Goal: Information Seeking & Learning: Learn about a topic

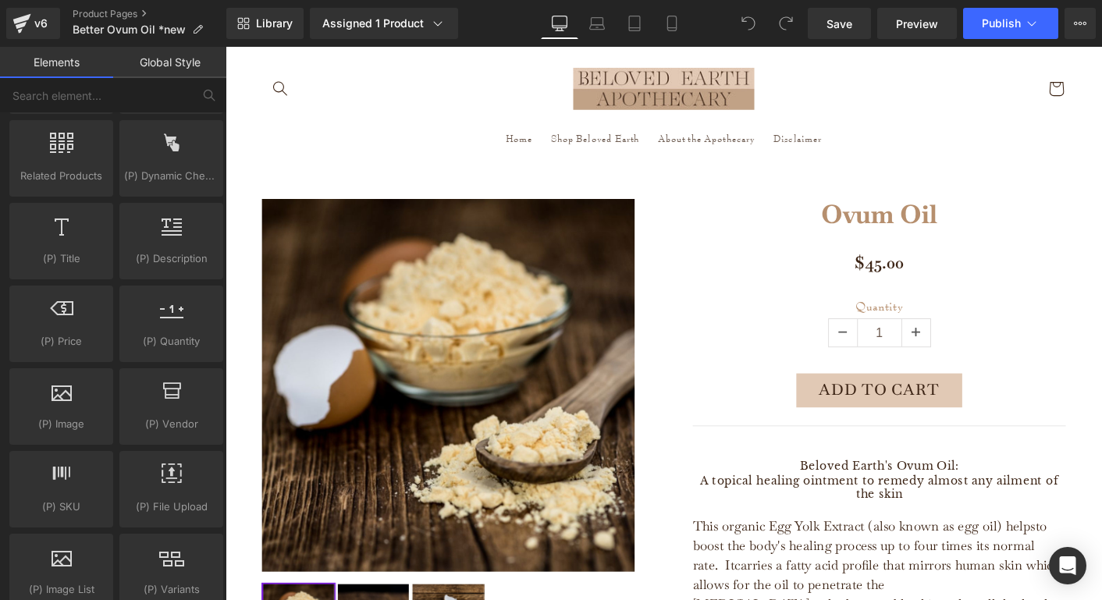
scroll to position [1380, 0]
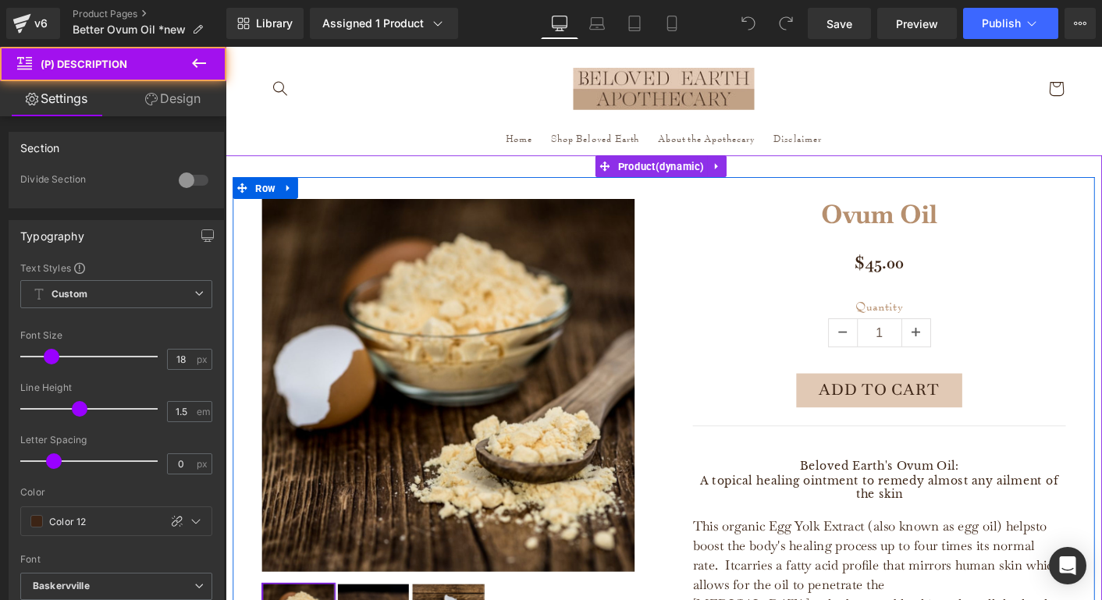
click at [937, 516] on h4 "Beloved Earth's Ovum Oil: A topical healing ointment to remedy almost any ailme…" at bounding box center [930, 514] width 402 height 46
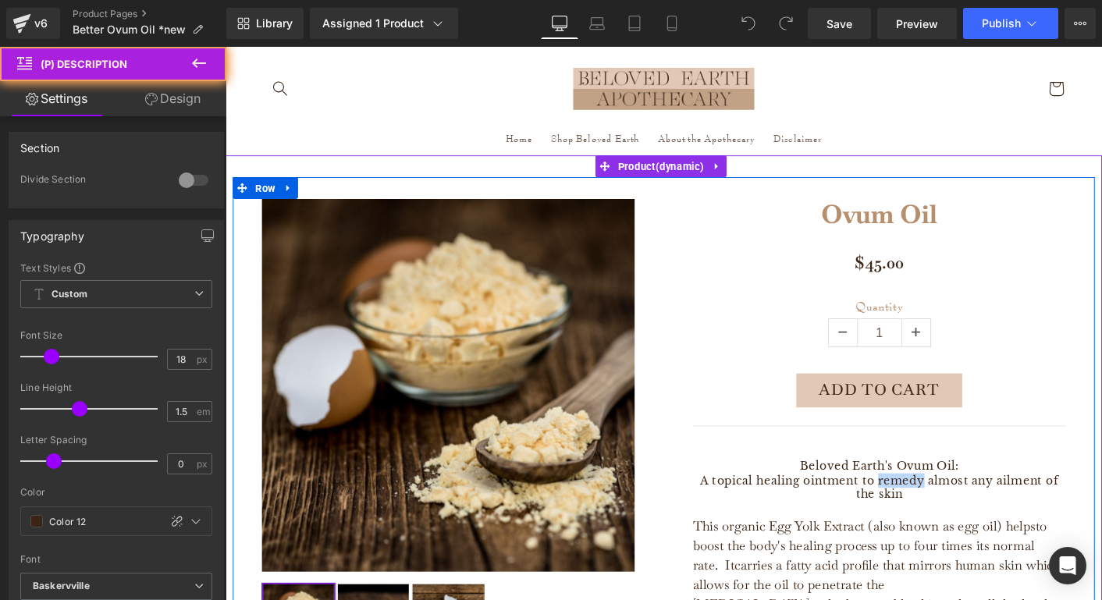
click at [937, 516] on h4 "Beloved Earth's Ovum Oil: A topical healing ointment to remedy almost any ailme…" at bounding box center [930, 514] width 402 height 46
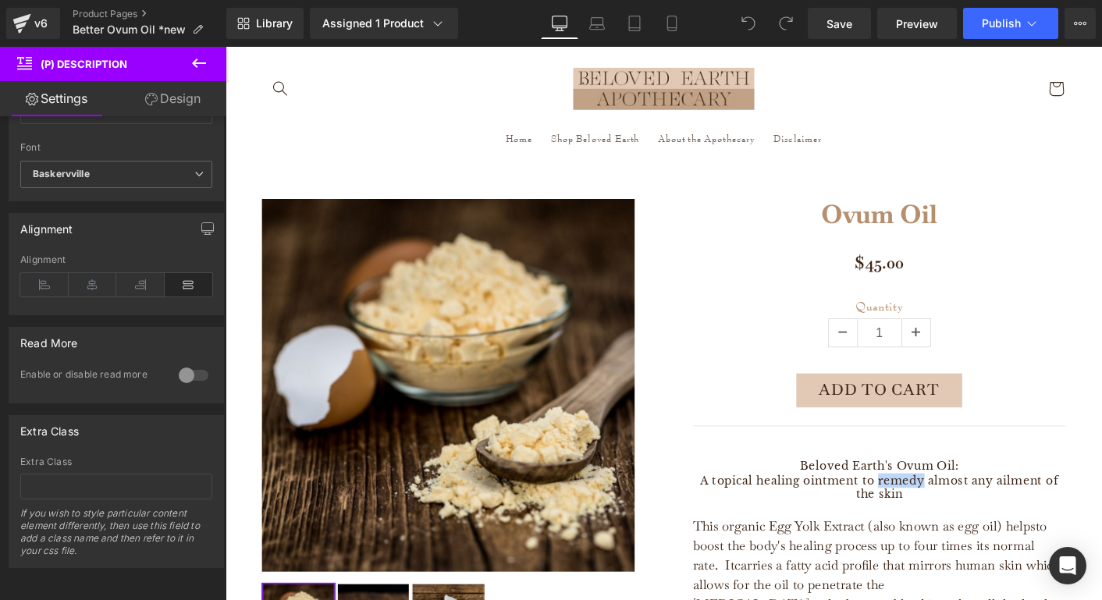
scroll to position [424, 0]
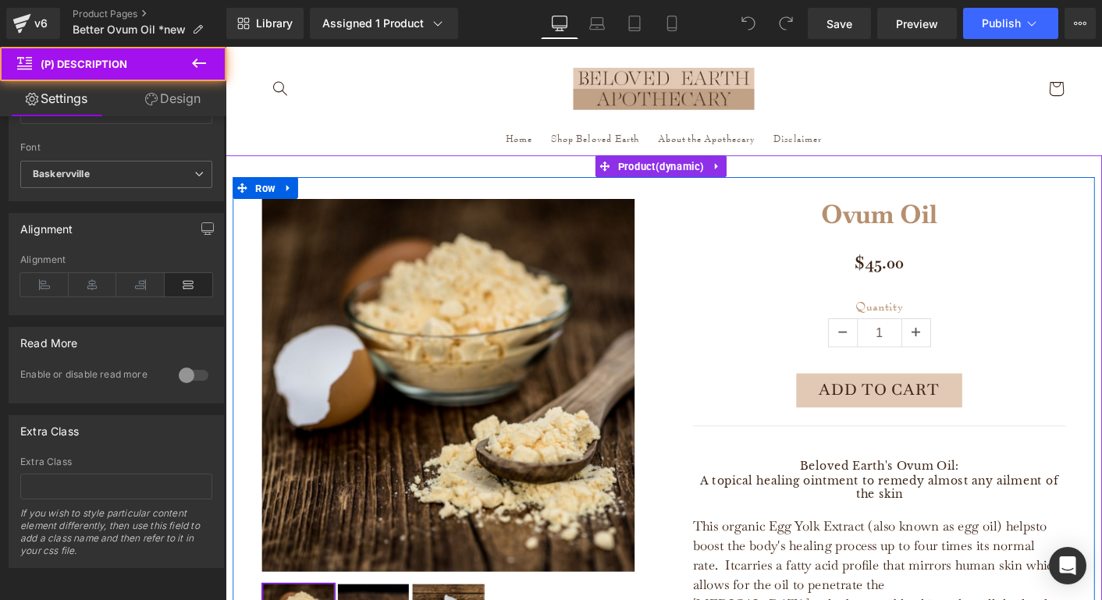
click at [945, 506] on h4 "Beloved Earth's Ovum Oil: A topical healing ointment to remedy almost any ailme…" at bounding box center [930, 514] width 402 height 46
click at [946, 506] on h4 "Beloved Earth's Ovum Oil: A topical healing ointment to remedy almost any ailme…" at bounding box center [930, 514] width 402 height 46
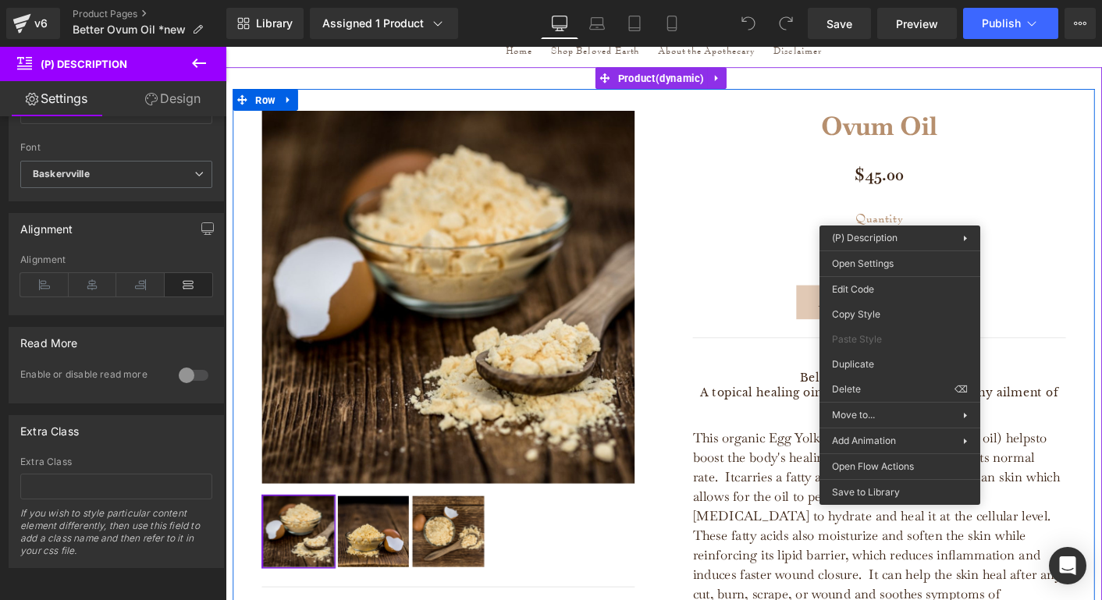
scroll to position [98, 0]
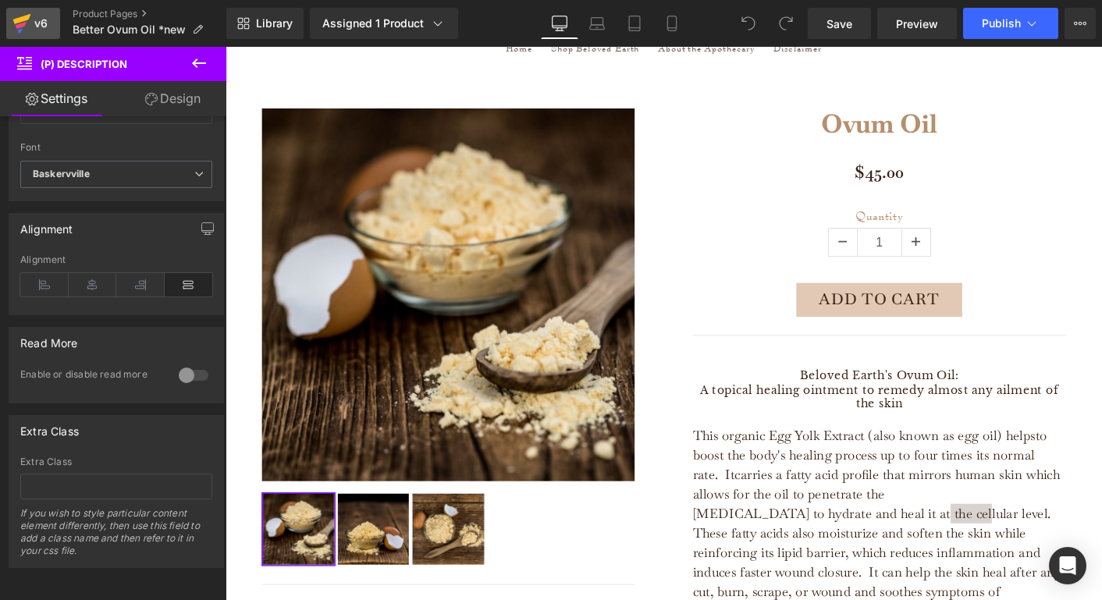
click at [44, 28] on div "v6" at bounding box center [41, 23] width 20 height 20
